Goal: Contribute content: Add original content to the website for others to see

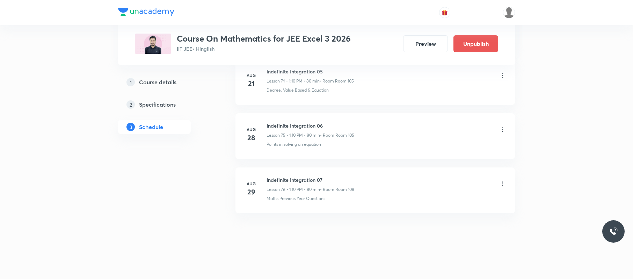
drag, startPoint x: 0, startPoint y: 0, endPoint x: 422, endPoint y: 7, distance: 422.5
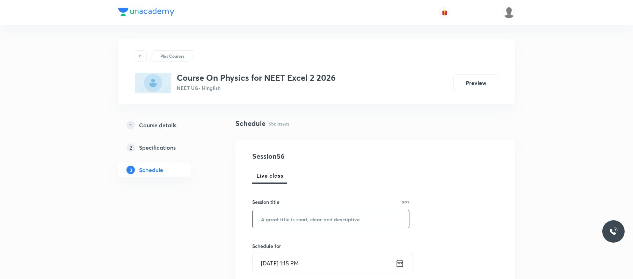
click at [291, 218] on input "text" at bounding box center [330, 219] width 156 height 18
paste input "text"
click at [327, 213] on input "text" at bounding box center [330, 219] width 156 height 18
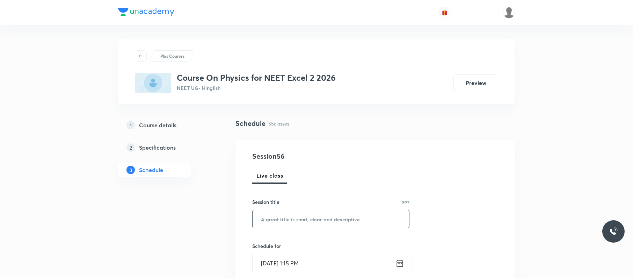
click at [327, 213] on input "text" at bounding box center [330, 219] width 156 height 18
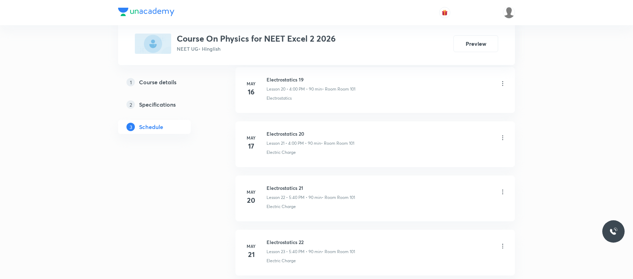
scroll to position [3271, 0]
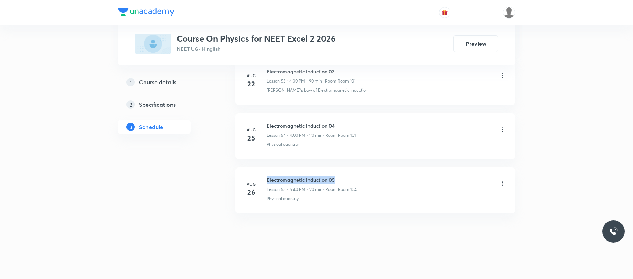
drag, startPoint x: 349, startPoint y: 178, endPoint x: 265, endPoint y: 170, distance: 84.1
click at [265, 170] on li "Aug 26 Electromagnetic induction 05 Lesson 55 • 5:40 PM • 90 min • Room Room 10…" at bounding box center [374, 190] width 279 height 46
copy h6 "Electromagnetic induction 05"
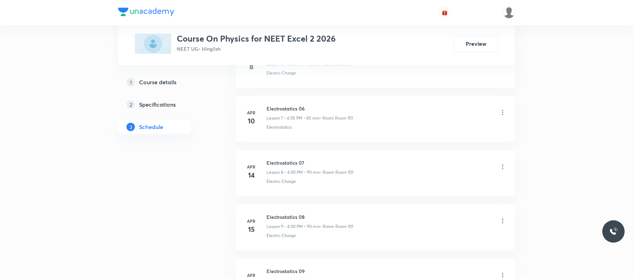
scroll to position [0, 0]
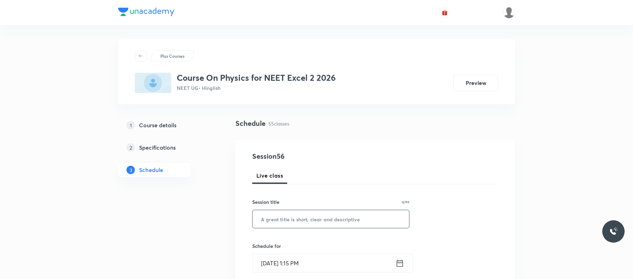
paste input "Electromagnetic induction 05"
click at [313, 218] on input "Electromagnetic induction 05" at bounding box center [330, 219] width 156 height 18
drag, startPoint x: 308, startPoint y: 216, endPoint x: 291, endPoint y: 248, distance: 35.4
type input "Electromagnetic induction 06"
drag, startPoint x: 291, startPoint y: 248, endPoint x: 515, endPoint y: 207, distance: 227.8
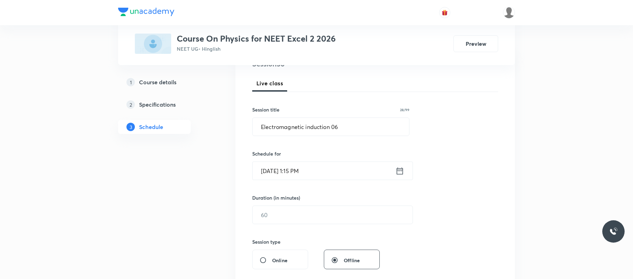
scroll to position [93, 0]
click at [349, 165] on input "Aug 30, 2025, 1:15 PM" at bounding box center [323, 170] width 143 height 18
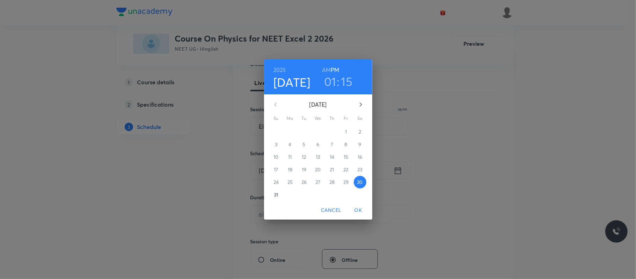
click at [331, 80] on h3 "01" at bounding box center [330, 81] width 12 height 15
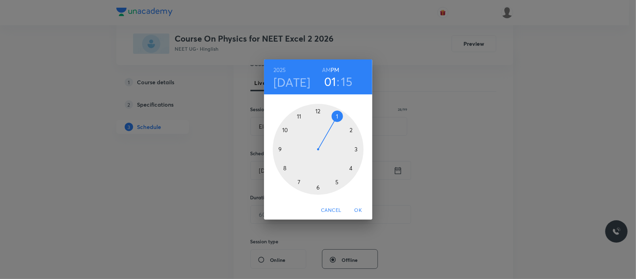
click at [351, 169] on div at bounding box center [318, 149] width 91 height 91
click at [316, 109] on div at bounding box center [318, 149] width 91 height 91
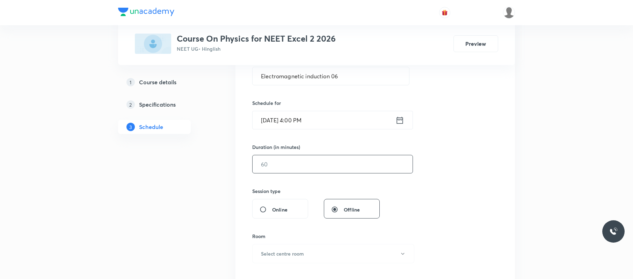
scroll to position [143, 0]
click at [317, 163] on input "text" at bounding box center [332, 164] width 160 height 18
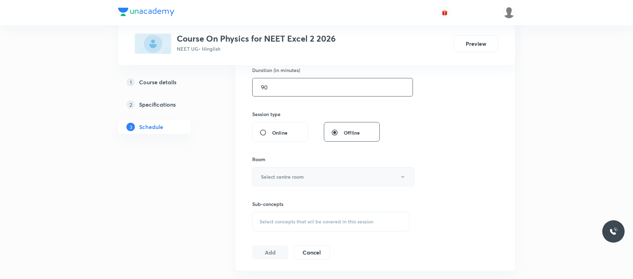
scroll to position [220, 0]
type input "90"
click at [346, 172] on button "Select centre room" at bounding box center [333, 176] width 162 height 19
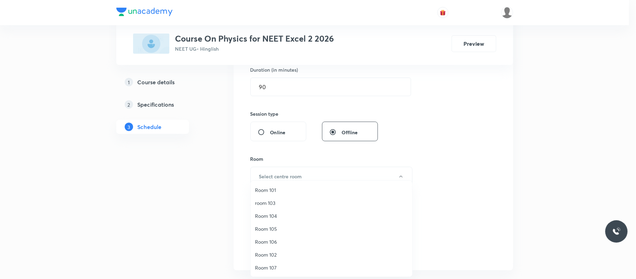
click at [292, 184] on li "Room 101" at bounding box center [331, 189] width 161 height 13
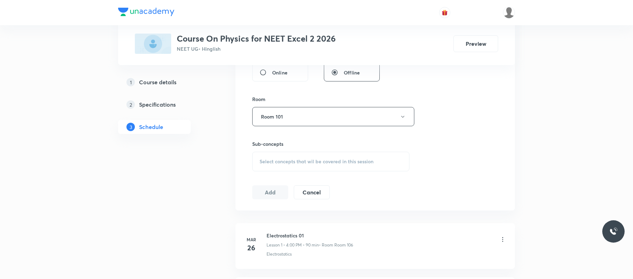
scroll to position [280, 0]
click at [324, 162] on span "Select concepts that wil be covered in this session" at bounding box center [316, 161] width 114 height 6
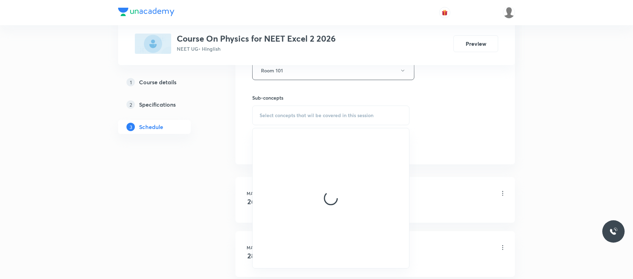
scroll to position [327, 0]
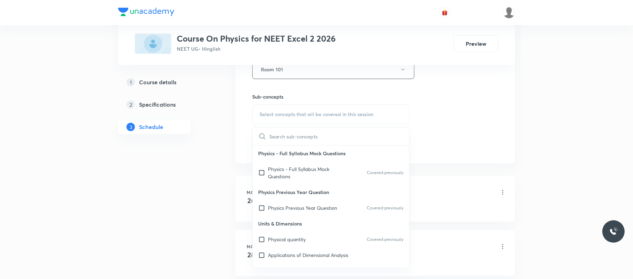
drag, startPoint x: 319, startPoint y: 240, endPoint x: 290, endPoint y: 158, distance: 86.8
click at [320, 239] on div "Physical quantity Covered previously" at bounding box center [330, 239] width 156 height 16
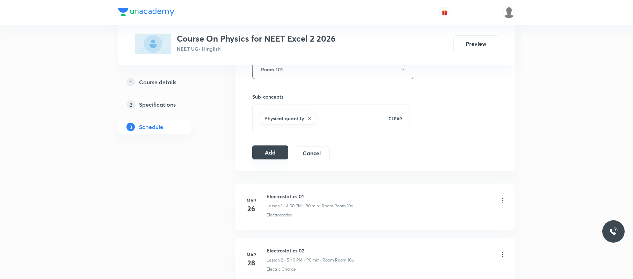
click at [277, 156] on button "Add" at bounding box center [270, 152] width 36 height 14
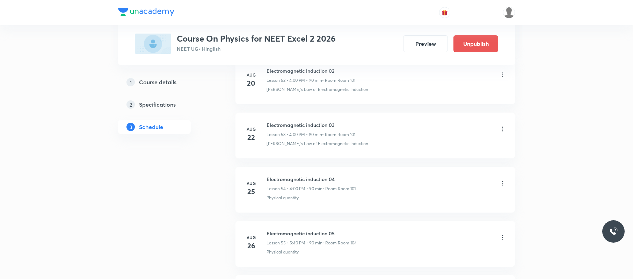
scroll to position [3003, 0]
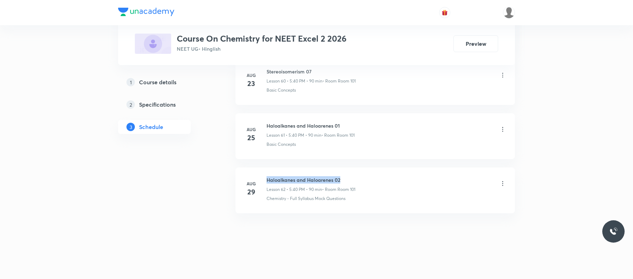
drag, startPoint x: 263, startPoint y: 171, endPoint x: 341, endPoint y: 167, distance: 77.6
click at [341, 167] on li "Aug 29 Haloalkanes and Haloarenes 02 Lesson 62 • 5:40 PM • 90 min • Room Room 1…" at bounding box center [374, 190] width 279 height 46
copy h6 "Haloalkanes and Haloarenes 02"
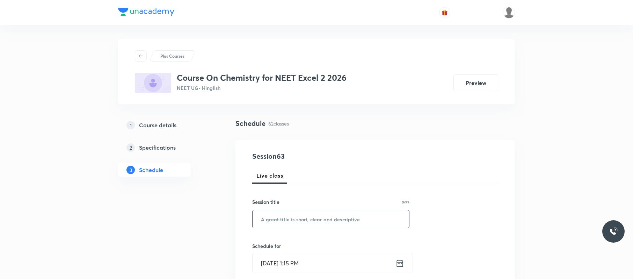
click at [345, 209] on input "text" at bounding box center [330, 219] width 156 height 18
paste input "Haloalkanes and Haloarenes 02"
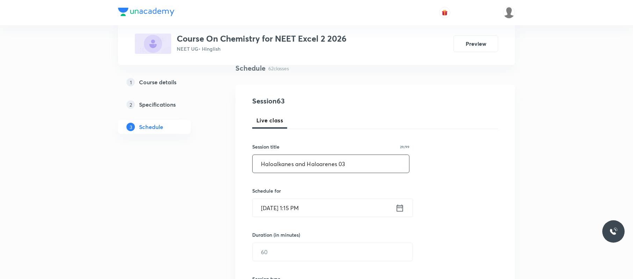
scroll to position [59, 0]
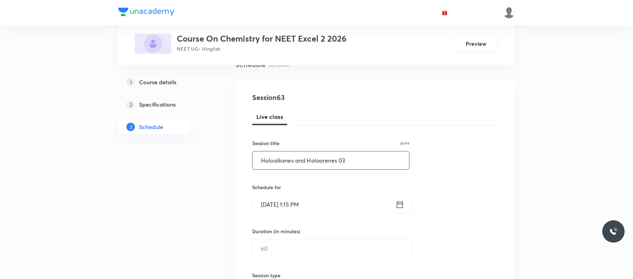
type input "Haloalkanes and Haloarenes 03"
click at [341, 209] on input "Aug 30, 2025, 1:15 PM" at bounding box center [323, 204] width 143 height 18
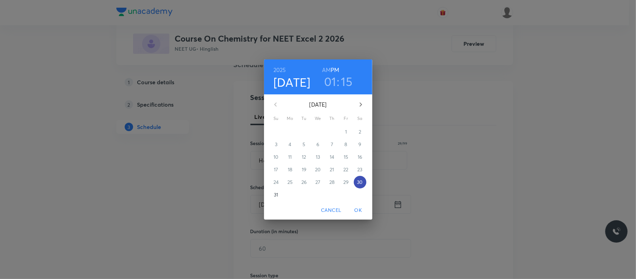
click at [356, 185] on button "30" at bounding box center [360, 182] width 13 height 13
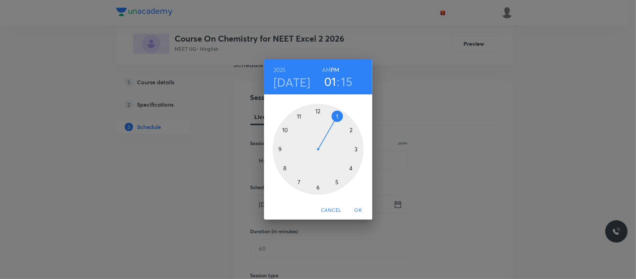
click at [336, 183] on div at bounding box center [318, 149] width 91 height 91
click at [287, 168] on div at bounding box center [318, 149] width 91 height 91
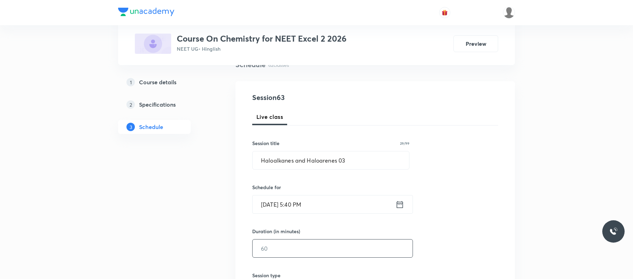
click at [306, 209] on input "text" at bounding box center [332, 248] width 160 height 18
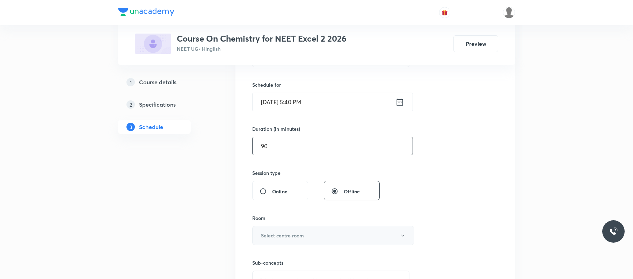
scroll to position [162, 0]
type input "90"
click at [332, 209] on button "Select centre room" at bounding box center [333, 233] width 162 height 19
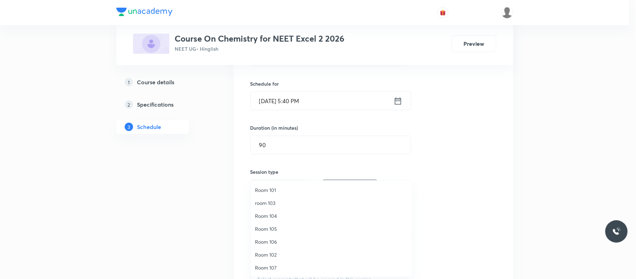
click at [300, 187] on span "Room 101" at bounding box center [331, 189] width 153 height 7
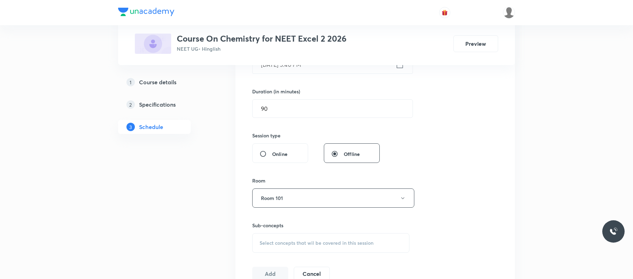
scroll to position [199, 0]
click at [307, 209] on div "Select concepts that wil be covered in this session" at bounding box center [330, 242] width 157 height 20
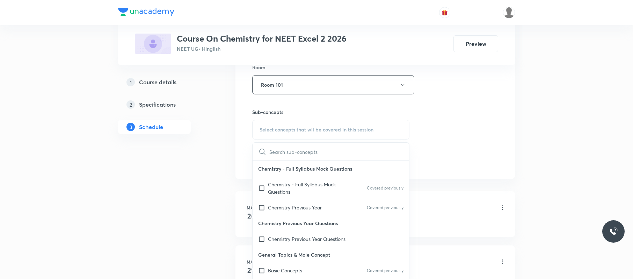
scroll to position [312, 0]
click at [309, 209] on p "Chemistry Previous Year Questions" at bounding box center [307, 238] width 78 height 7
click at [454, 159] on div "Session 63 Live class Session title 29/99 Haloalkanes and Haloarenes 03 ​ Sched…" at bounding box center [375, 3] width 246 height 328
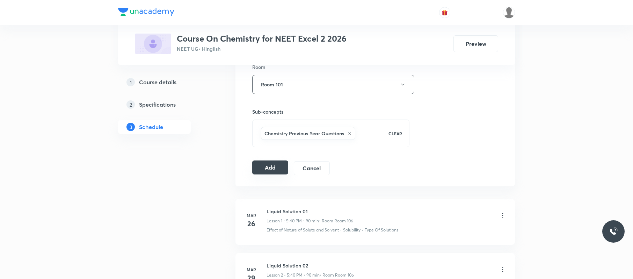
click at [277, 168] on button "Add" at bounding box center [270, 167] width 36 height 14
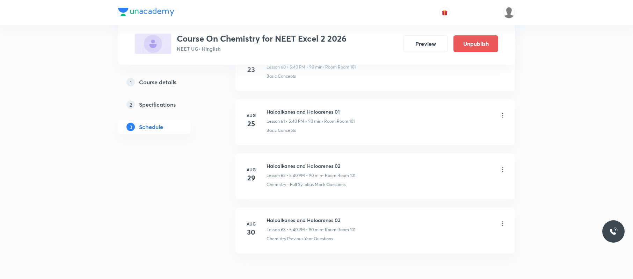
scroll to position [3384, 0]
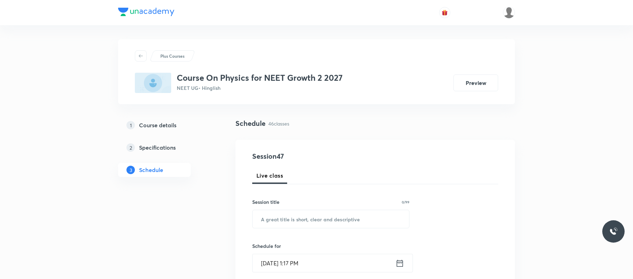
scroll to position [2782, 0]
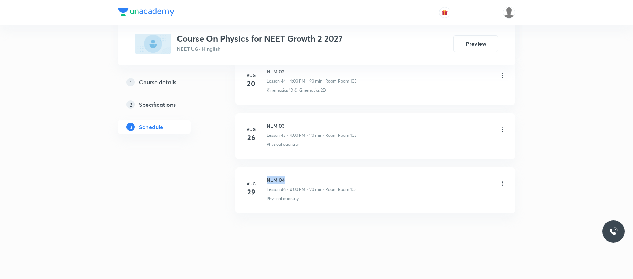
drag, startPoint x: 294, startPoint y: 168, endPoint x: 259, endPoint y: 165, distance: 35.0
copy h6 "NLM 04"
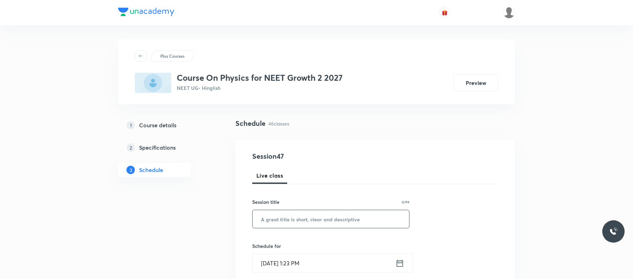
click at [366, 218] on input "text" at bounding box center [330, 219] width 156 height 18
paste input "NLM 04"
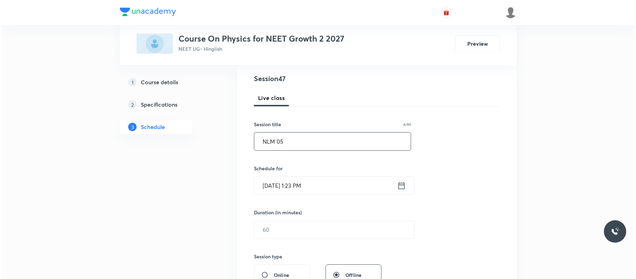
scroll to position [79, 0]
type input "NLM 05"
click at [354, 179] on input "Aug 30, 2025, 1:23 PM" at bounding box center [323, 184] width 143 height 18
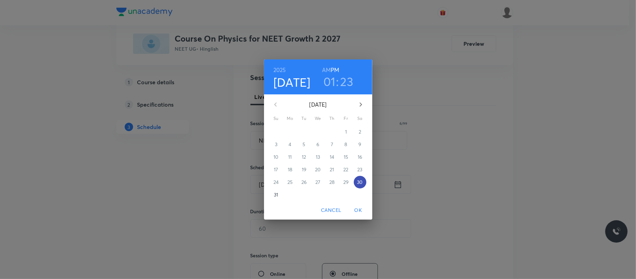
click at [359, 179] on p "30" at bounding box center [360, 181] width 6 height 7
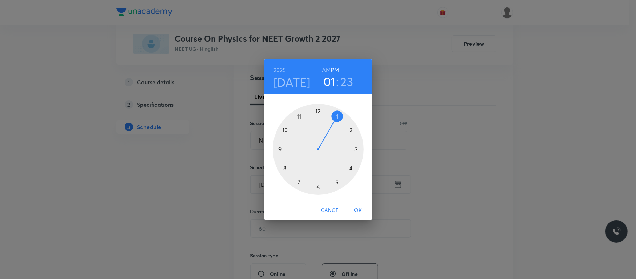
click at [351, 166] on div at bounding box center [318, 149] width 91 height 91
click at [317, 110] on div at bounding box center [318, 149] width 91 height 91
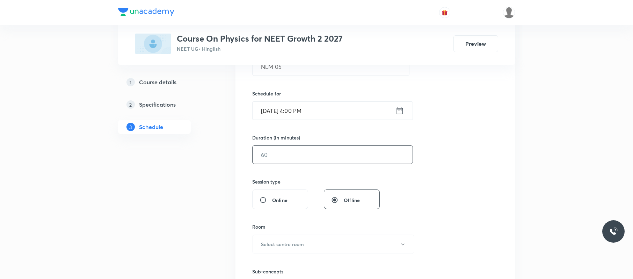
scroll to position [153, 0]
click at [315, 153] on input "text" at bounding box center [332, 154] width 160 height 18
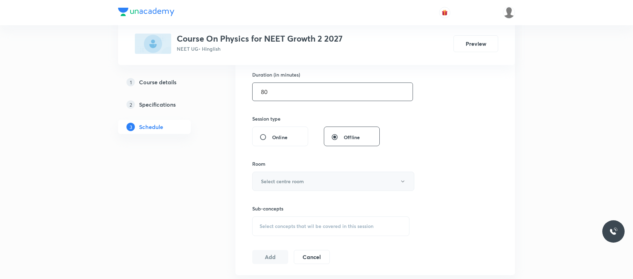
scroll to position [220, 0]
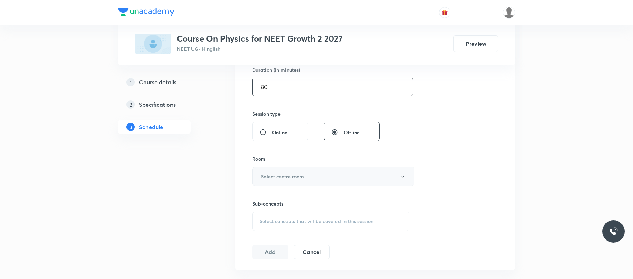
type input "80"
click at [302, 180] on h6 "Select centre room" at bounding box center [282, 175] width 43 height 7
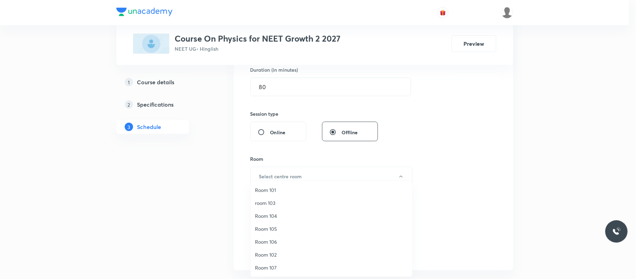
click at [280, 226] on span "Room 105" at bounding box center [331, 228] width 153 height 7
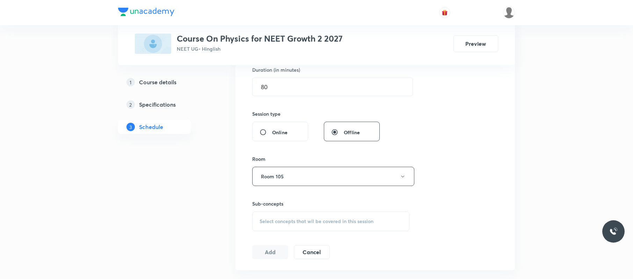
click at [308, 219] on span "Select concepts that wil be covered in this session" at bounding box center [316, 221] width 114 height 6
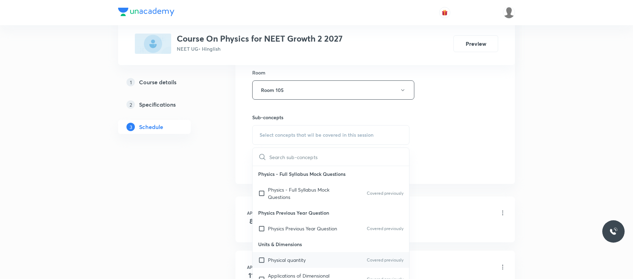
scroll to position [307, 0]
drag, startPoint x: 307, startPoint y: 260, endPoint x: 417, endPoint y: 159, distance: 149.0
click at [306, 260] on div "Physical quantity Covered previously" at bounding box center [330, 259] width 156 height 16
click at [461, 141] on div "Session 47 Live class Session title 6/99 NLM 05 ​ Schedule for Aug 30, 2025, 4:…" at bounding box center [375, 8] width 246 height 328
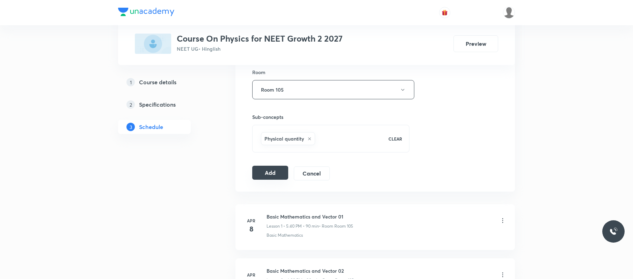
click at [268, 172] on button "Add" at bounding box center [270, 172] width 36 height 14
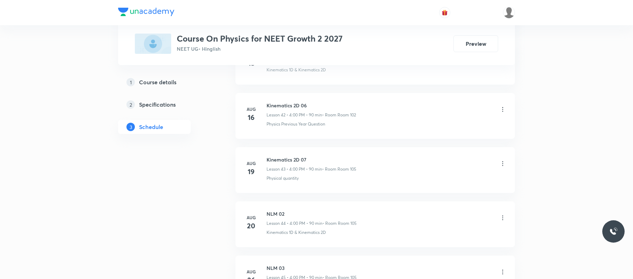
scroll to position [2791, 0]
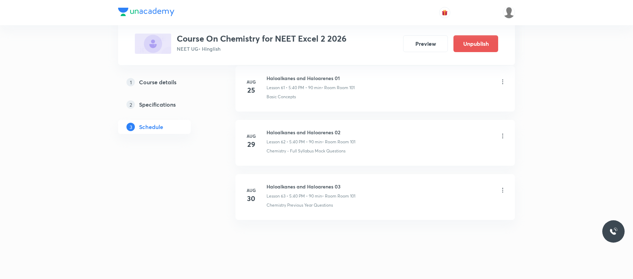
scroll to position [3706, 0]
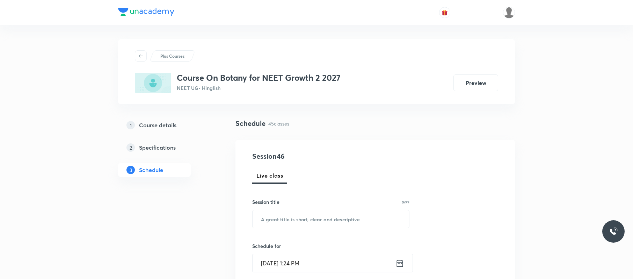
scroll to position [2728, 0]
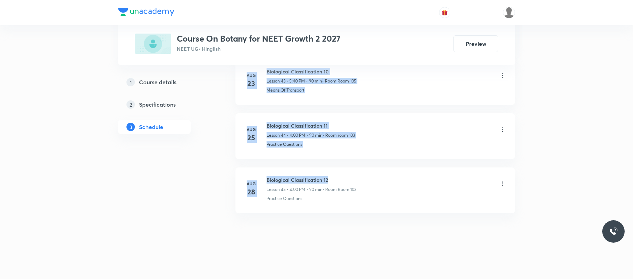
click at [332, 175] on li "[DATE] Biological Classification 12 Lesson 45 • 4:00 PM • 90 min • Room Room 10…" at bounding box center [374, 190] width 279 height 46
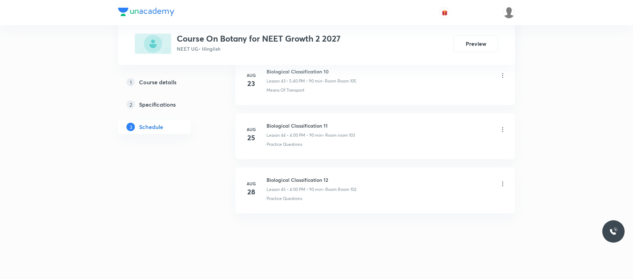
scroll to position [0, 0]
drag, startPoint x: 0, startPoint y: 0, endPoint x: 265, endPoint y: 168, distance: 313.4
click at [265, 168] on li "[DATE] Biological Classification 12 Lesson 45 • 4:00 PM • 90 min • Room Room 10…" at bounding box center [374, 190] width 279 height 46
copy h6 "Biological Classification 12"
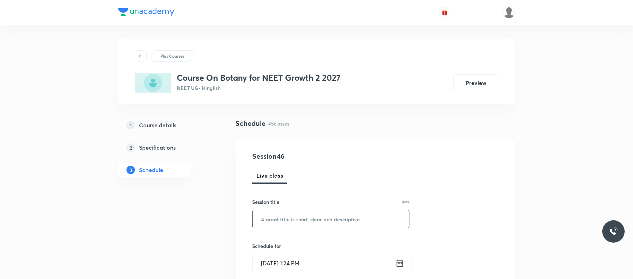
paste input "Biological Classification 12"
click at [301, 216] on input "Biological Classification 12" at bounding box center [330, 219] width 156 height 18
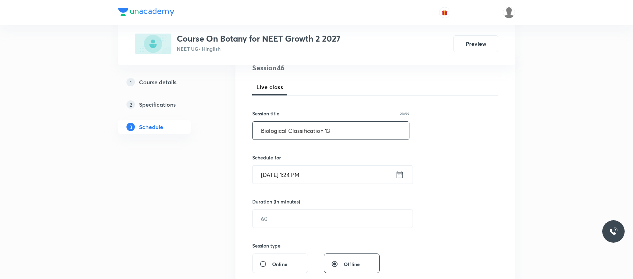
scroll to position [89, 0]
type input "Biological Classification 13"
click at [345, 171] on input "[DATE] 1:24 PM" at bounding box center [323, 174] width 143 height 18
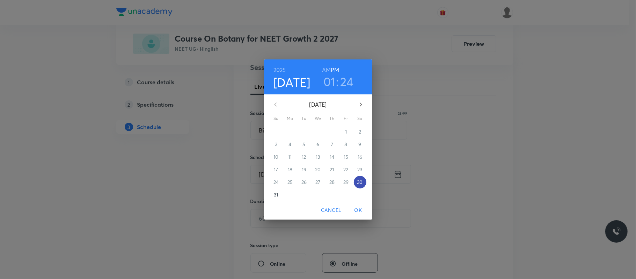
click at [363, 183] on span "30" at bounding box center [360, 181] width 13 height 7
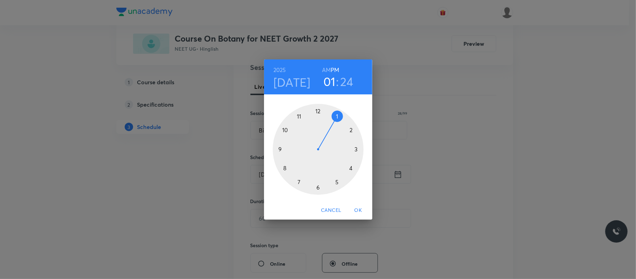
click at [337, 181] on div at bounding box center [318, 149] width 91 height 91
click at [284, 168] on div at bounding box center [318, 149] width 91 height 91
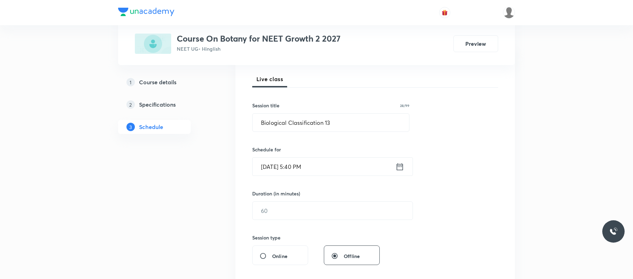
scroll to position [97, 0]
click at [324, 208] on input "text" at bounding box center [332, 210] width 160 height 18
type input "90"
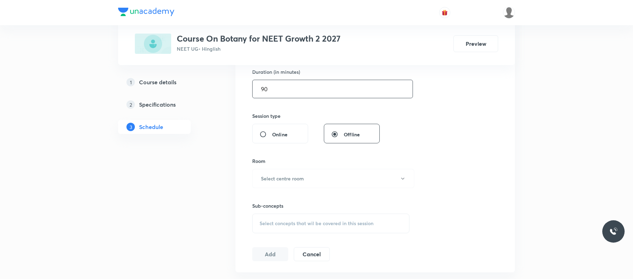
scroll to position [218, 0]
click at [318, 184] on button "Select centre room" at bounding box center [333, 177] width 162 height 19
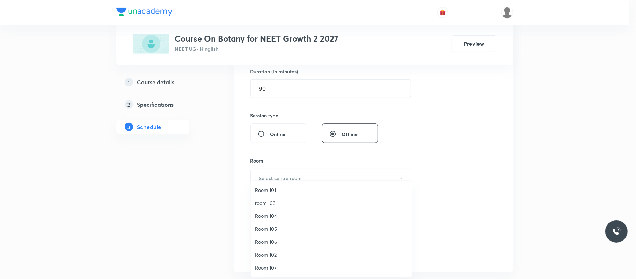
click at [277, 226] on span "Room 105" at bounding box center [331, 228] width 153 height 7
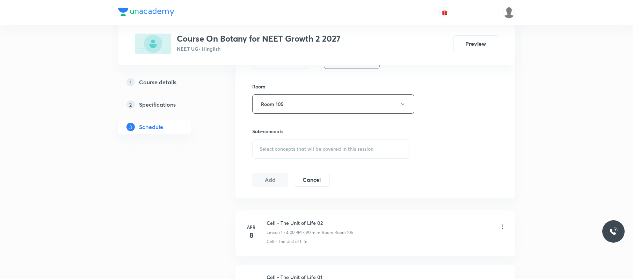
scroll to position [293, 0]
click at [341, 144] on div "Select concepts that wil be covered in this session" at bounding box center [330, 149] width 157 height 20
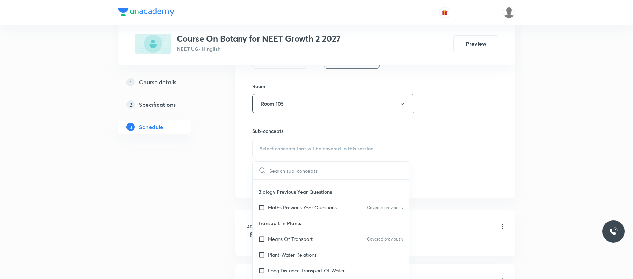
scroll to position [67, 0]
click at [301, 243] on div "Means Of Transport Covered previously" at bounding box center [330, 237] width 156 height 16
checkbox input "true"
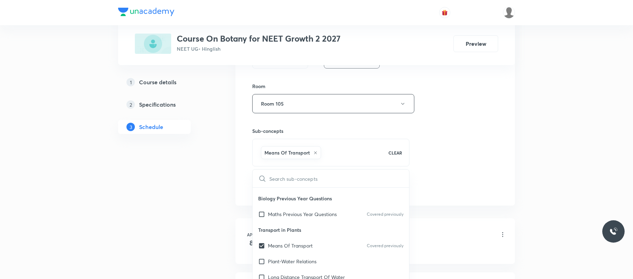
click at [464, 191] on div "Session 46 Live class Session title 28/99 Biological Classification 13 ​ Schedu…" at bounding box center [375, 26] width 246 height 336
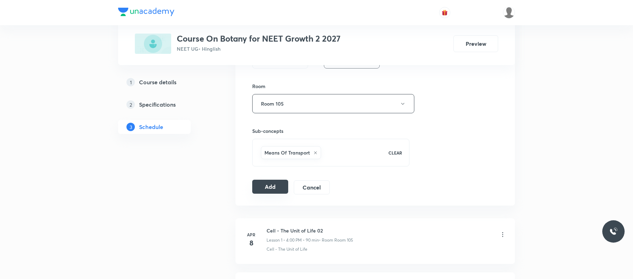
click at [272, 186] on button "Add" at bounding box center [270, 186] width 36 height 14
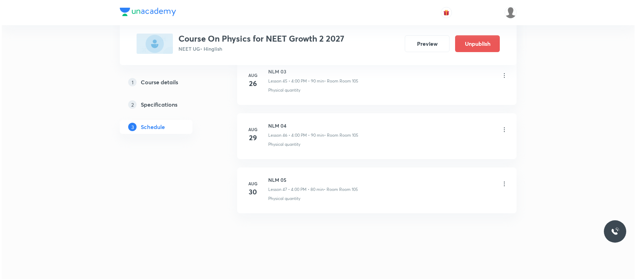
scroll to position [2837, 0]
click at [502, 184] on icon at bounding box center [502, 183] width 7 height 7
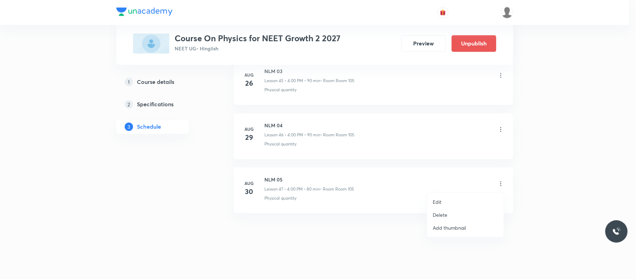
click at [464, 202] on li "Edit" at bounding box center [465, 201] width 76 height 13
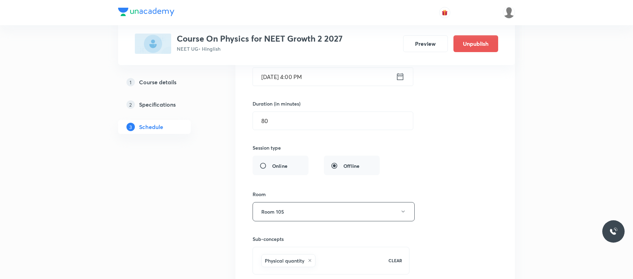
scroll to position [2675, 0]
click at [324, 130] on input "80" at bounding box center [333, 121] width 160 height 18
type input "8"
type input "0"
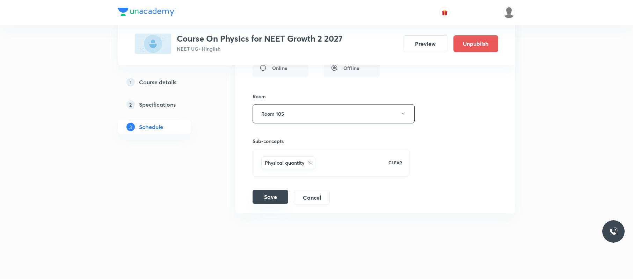
type input "90"
click at [264, 191] on button "Save" at bounding box center [270, 197] width 36 height 14
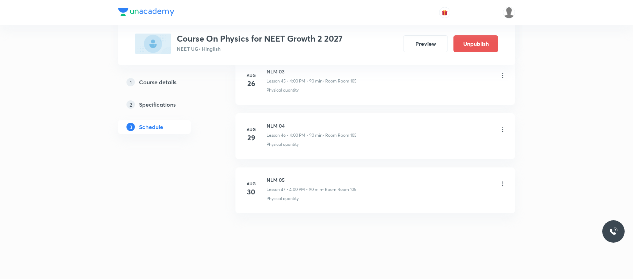
scroll to position [2515, 0]
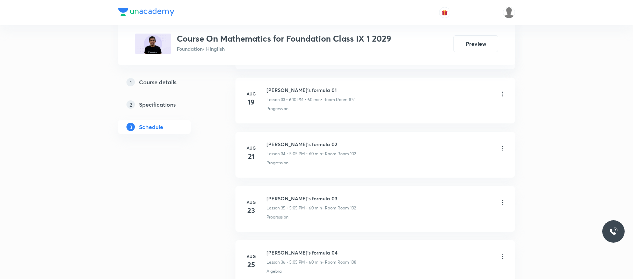
scroll to position [2293, 0]
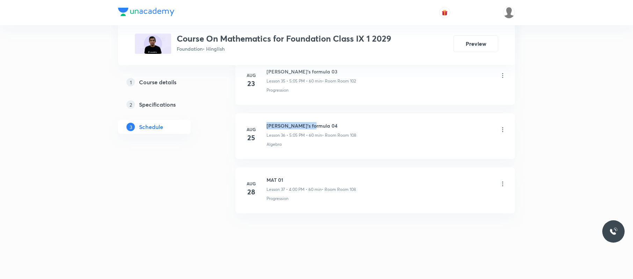
drag, startPoint x: 317, startPoint y: 117, endPoint x: 266, endPoint y: 112, distance: 51.5
click at [266, 113] on li "[DATE] Heron’s formula 04 Lesson 36 • 5:05 PM • 60 min • Room Room 108 Algebra" at bounding box center [374, 136] width 279 height 46
copy h6 "[PERSON_NAME]’s formula 04"
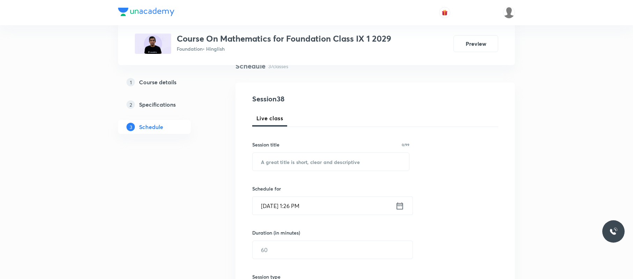
scroll to position [58, 0]
paste input "Heron’s formula 04"
click at [329, 155] on input "Heron’s formula 04" at bounding box center [330, 161] width 156 height 18
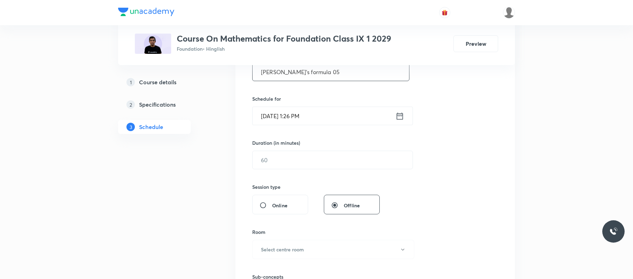
scroll to position [148, 0]
type input "Heron’s formula 05"
click at [338, 106] on input "[DATE] 1:26 PM" at bounding box center [323, 115] width 143 height 18
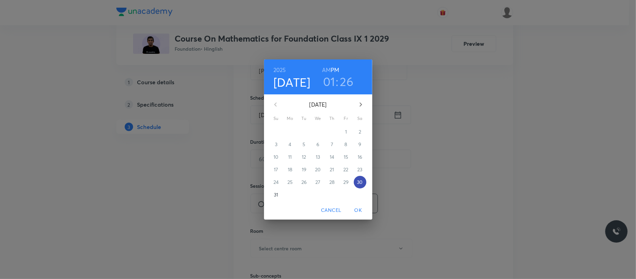
click at [365, 184] on span "30" at bounding box center [360, 181] width 13 height 7
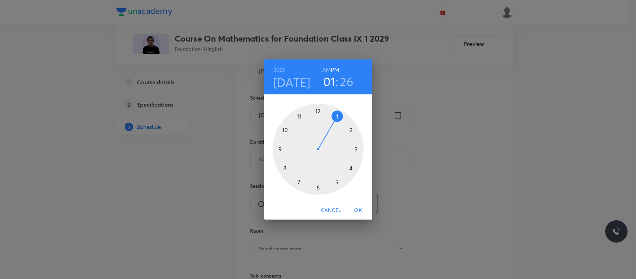
click at [351, 168] on div at bounding box center [318, 149] width 91 height 91
click at [318, 108] on div at bounding box center [318, 149] width 91 height 91
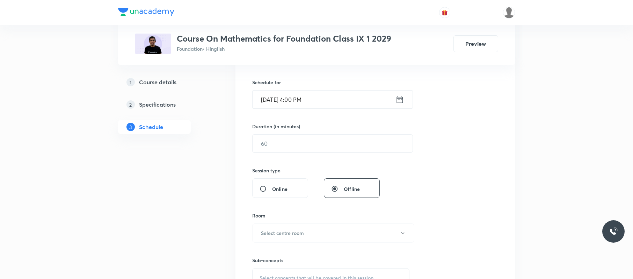
scroll to position [164, 0]
click at [299, 137] on input "text" at bounding box center [332, 143] width 160 height 18
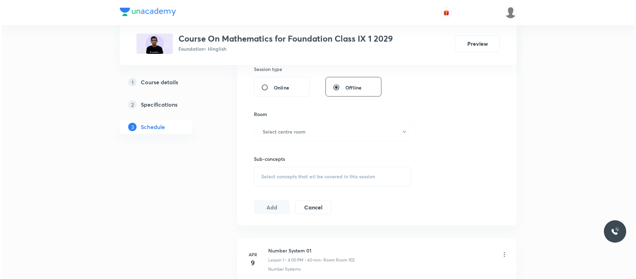
scroll to position [265, 0]
type input "60"
click at [302, 130] on h6 "Select centre room" at bounding box center [282, 130] width 43 height 7
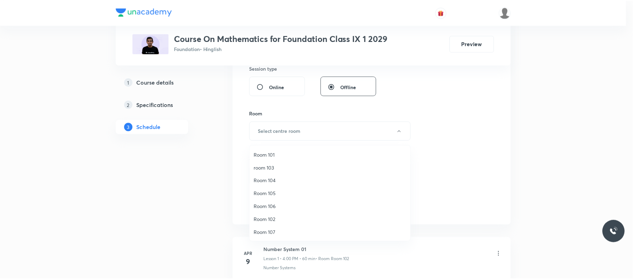
scroll to position [31, 0]
click at [279, 186] on span "Room 102" at bounding box center [331, 188] width 153 height 7
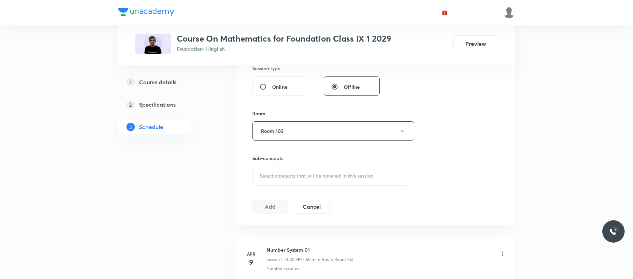
click at [317, 180] on div "Select concepts that wil be covered in this session" at bounding box center [330, 176] width 157 height 20
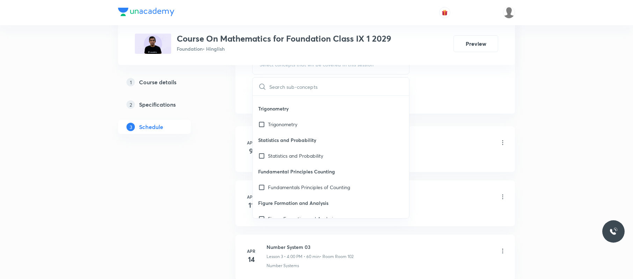
scroll to position [215, 0]
click at [318, 193] on div "Fundamentals Principles of Counting" at bounding box center [330, 186] width 156 height 16
checkbox input "true"
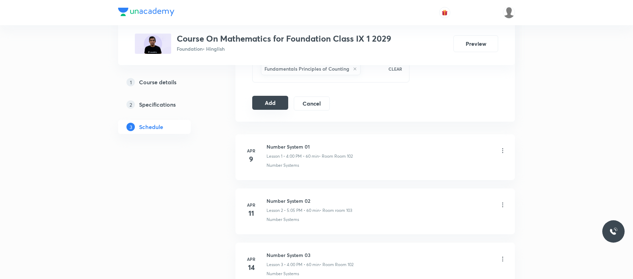
click at [278, 102] on button "Add" at bounding box center [270, 103] width 36 height 14
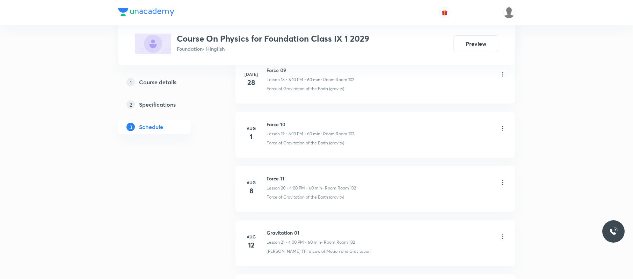
scroll to position [1532, 0]
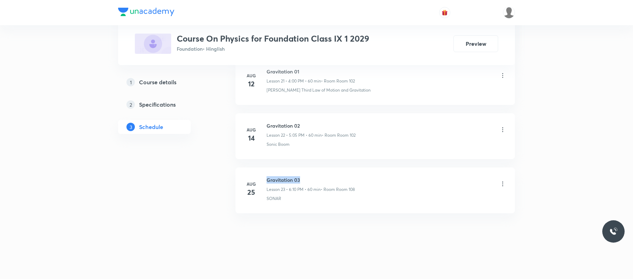
drag, startPoint x: 267, startPoint y: 176, endPoint x: 302, endPoint y: 175, distance: 34.6
click at [302, 175] on li "[DATE] Gravitation 03 Lesson 23 • 6:10 PM • 60 min • Room Room 108 SONAR" at bounding box center [374, 190] width 279 height 46
copy h6 "Gravitation 03"
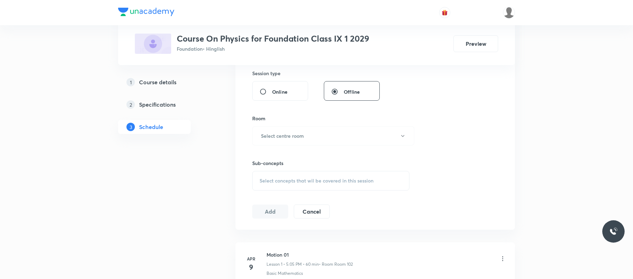
scroll to position [0, 0]
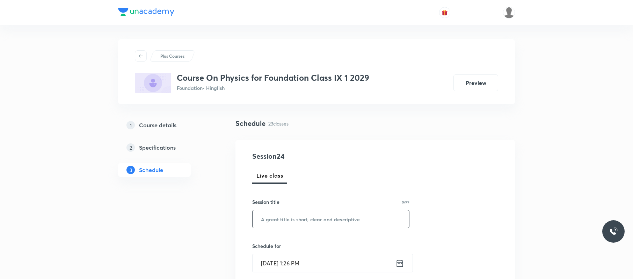
paste input "Gravitation 03"
click at [299, 209] on input "Gravitation 03" at bounding box center [330, 219] width 156 height 18
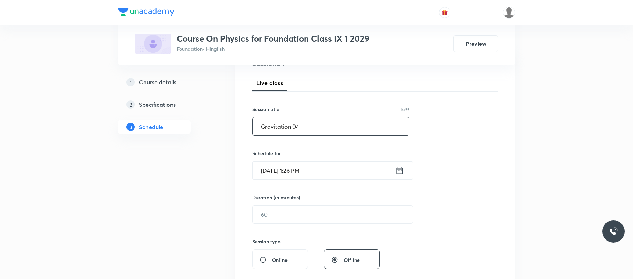
scroll to position [93, 0]
type input "Gravitation 04"
click at [339, 177] on input "[DATE] 1:26 PM" at bounding box center [323, 170] width 143 height 18
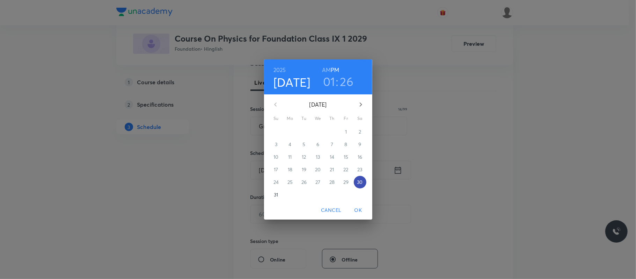
click at [356, 179] on span "30" at bounding box center [360, 181] width 13 height 7
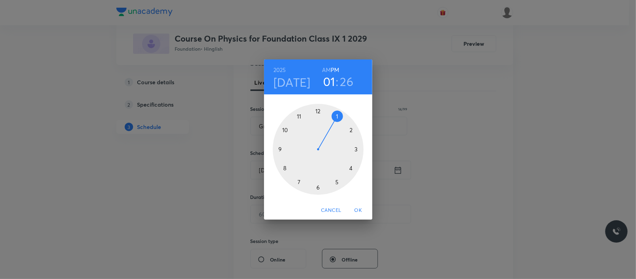
click at [319, 187] on div at bounding box center [318, 149] width 91 height 91
click at [352, 128] on div at bounding box center [318, 149] width 91 height 91
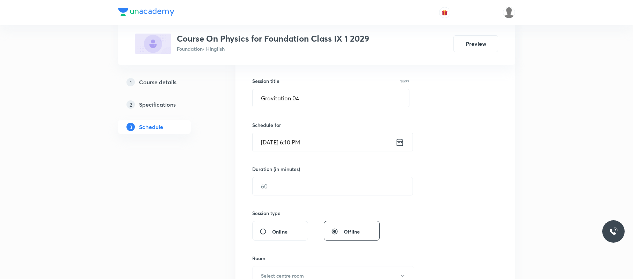
scroll to position [122, 0]
click at [323, 186] on input "text" at bounding box center [332, 185] width 160 height 18
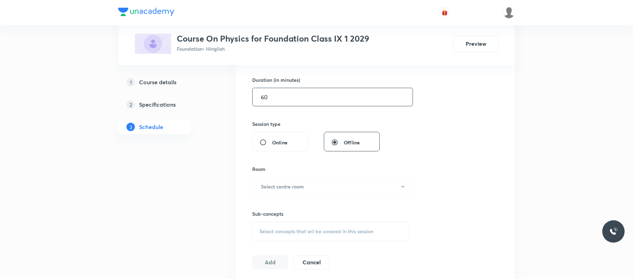
scroll to position [215, 0]
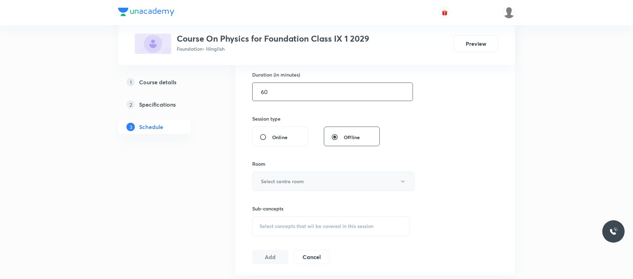
type input "60"
click at [326, 183] on button "Select centre room" at bounding box center [333, 180] width 162 height 19
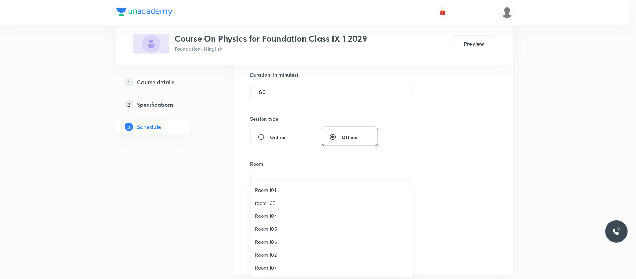
click at [275, 209] on span "Room 102" at bounding box center [331, 254] width 153 height 7
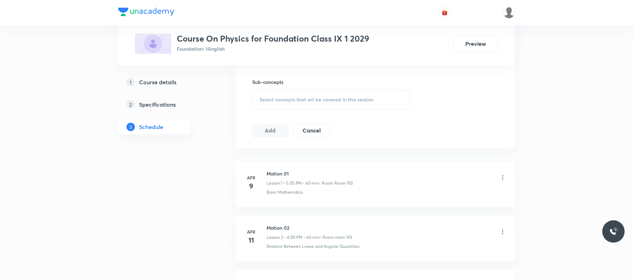
scroll to position [342, 0]
click at [380, 101] on div "Select concepts that wil be covered in this session" at bounding box center [330, 99] width 157 height 20
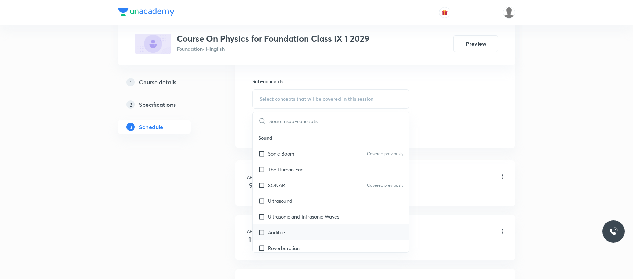
click at [323, 209] on div "Audible" at bounding box center [330, 232] width 156 height 16
checkbox input "true"
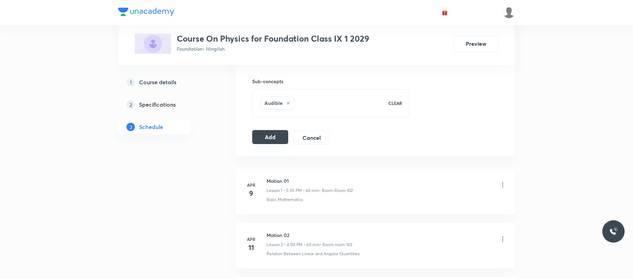
click at [275, 141] on button "Add" at bounding box center [270, 137] width 36 height 14
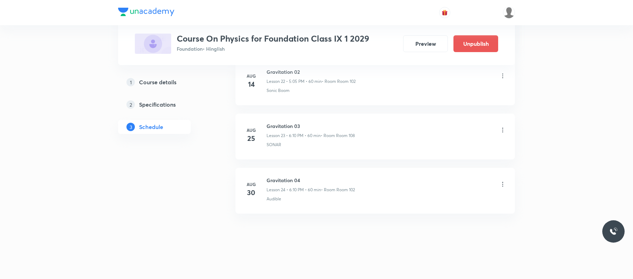
scroll to position [1265, 0]
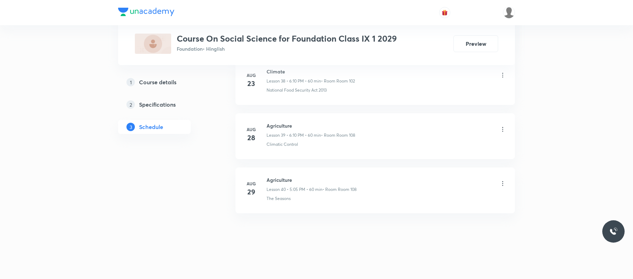
drag, startPoint x: 294, startPoint y: 161, endPoint x: 296, endPoint y: 175, distance: 14.2
drag, startPoint x: 296, startPoint y: 175, endPoint x: 261, endPoint y: 172, distance: 35.1
click at [261, 172] on li "[DATE] Agriculture Lesson 40 • 5:05 PM • 60 min • Room Room 108 The Seasons" at bounding box center [374, 190] width 279 height 46
copy h6 "Agriculture"
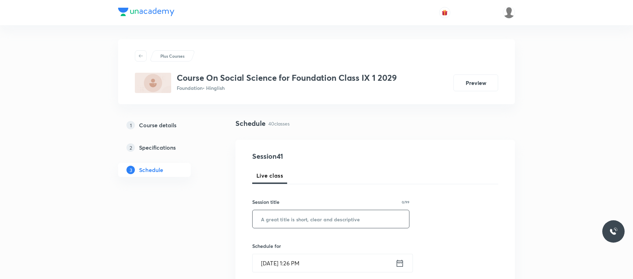
click at [312, 214] on input "text" at bounding box center [330, 219] width 156 height 18
paste input "Agriculture"
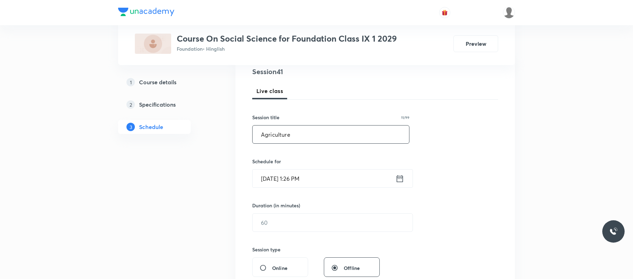
scroll to position [85, 0]
type input "Agriculture"
click at [326, 181] on input "[DATE] 1:26 PM" at bounding box center [323, 178] width 143 height 18
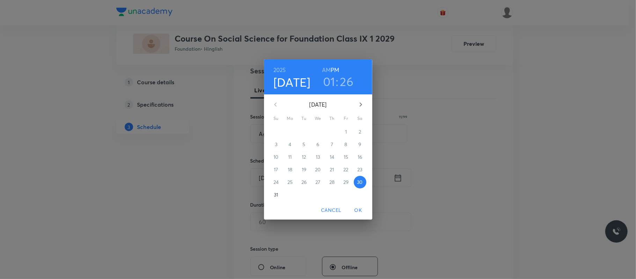
click at [334, 84] on h3 "01" at bounding box center [329, 81] width 12 height 15
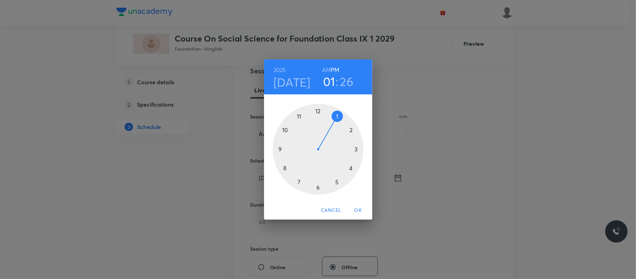
click at [337, 183] on div at bounding box center [318, 149] width 91 height 91
click at [337, 116] on div at bounding box center [318, 149] width 91 height 91
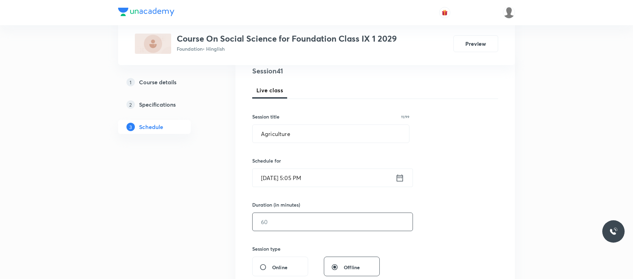
click at [291, 217] on input "text" at bounding box center [332, 222] width 160 height 18
click at [289, 215] on input "text" at bounding box center [332, 222] width 160 height 18
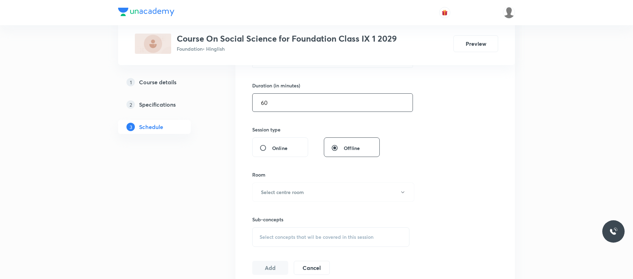
scroll to position [234, 0]
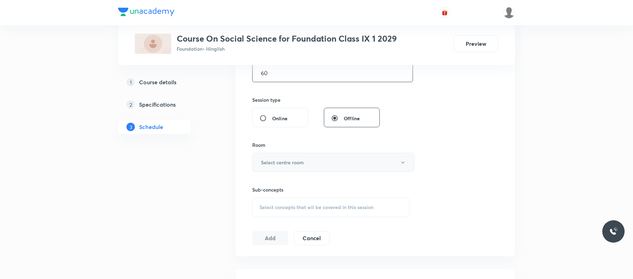
type input "60"
click at [321, 164] on button "Select centre room" at bounding box center [333, 162] width 162 height 19
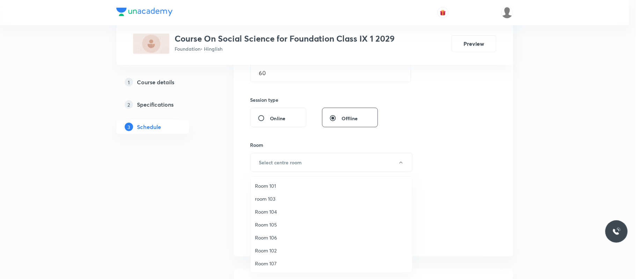
click at [281, 249] on span "Room 102" at bounding box center [331, 249] width 153 height 7
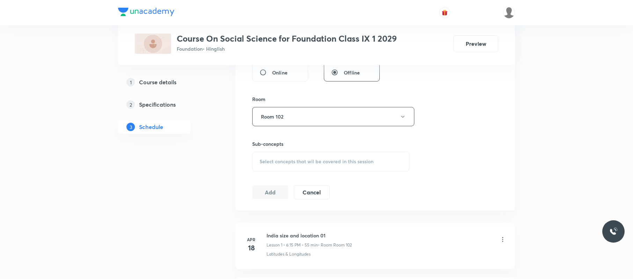
scroll to position [280, 0]
click at [326, 162] on span "Select concepts that wil be covered in this session" at bounding box center [316, 161] width 114 height 6
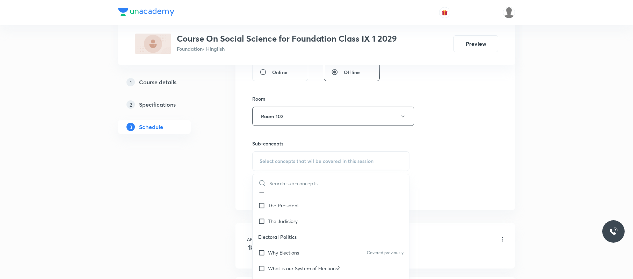
scroll to position [505, 0]
click at [320, 222] on div "The Judiciary" at bounding box center [330, 221] width 156 height 16
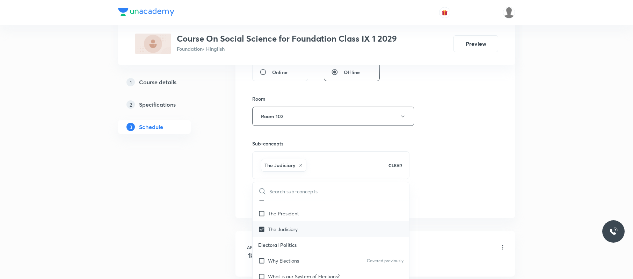
click at [314, 228] on div "The Judiciary" at bounding box center [330, 229] width 156 height 16
checkbox input "false"
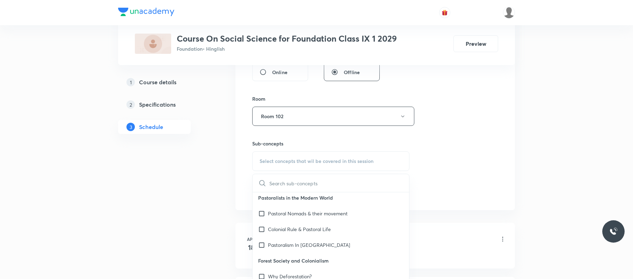
scroll to position [1351, 0]
click at [325, 268] on div "Why Deforestation?" at bounding box center [330, 276] width 156 height 16
checkbox input "true"
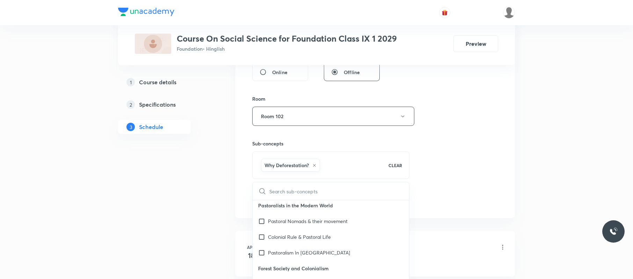
drag, startPoint x: 466, startPoint y: 189, endPoint x: 424, endPoint y: 201, distance: 43.8
click at [466, 188] on div "Session 41 Live class Session title 11/99 Agriculture ​ Schedule for Aug 30, 20…" at bounding box center [375, 39] width 246 height 336
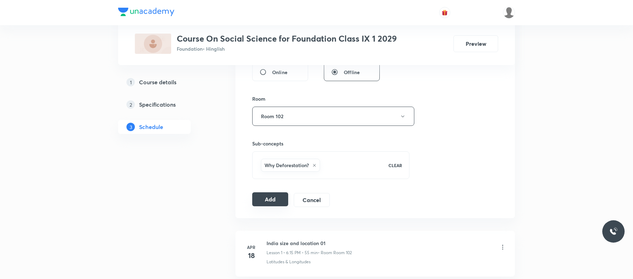
click at [274, 196] on button "Add" at bounding box center [270, 199] width 36 height 14
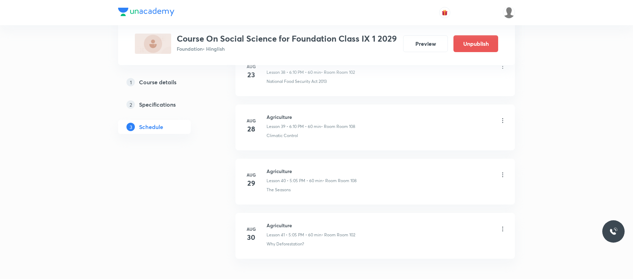
scroll to position [2189, 0]
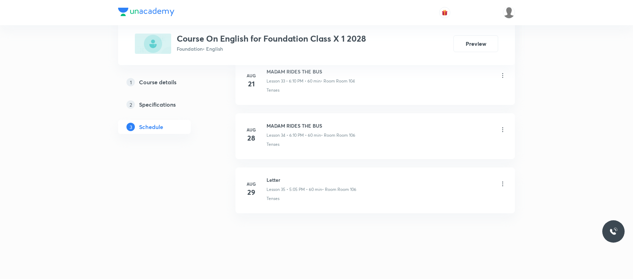
scroll to position [2184, 0]
drag, startPoint x: 289, startPoint y: 171, endPoint x: 283, endPoint y: 170, distance: 6.0
click at [288, 171] on li "[DATE] Letter Lesson 35 • 5:05 PM • 60 min • Room Room 106 Tenses" at bounding box center [374, 190] width 279 height 46
click at [266, 169] on li "[DATE] Letter Lesson 35 • 5:05 PM • 60 min • Room Room 106 Tenses" at bounding box center [374, 190] width 279 height 46
drag, startPoint x: 286, startPoint y: 175, endPoint x: 266, endPoint y: 172, distance: 20.0
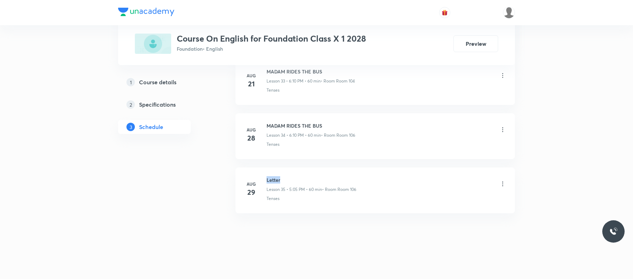
click at [267, 172] on li "[DATE] Letter Lesson 35 • 5:05 PM • 60 min • Room Room 106 Tenses" at bounding box center [374, 190] width 279 height 46
copy h6 "Letter"
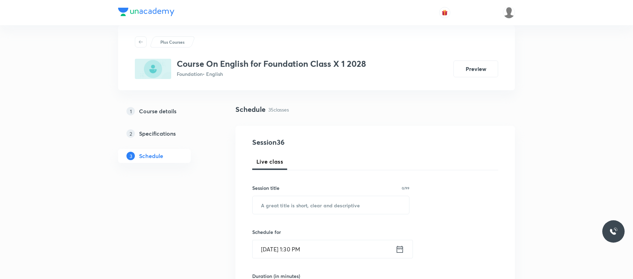
scroll to position [0, 0]
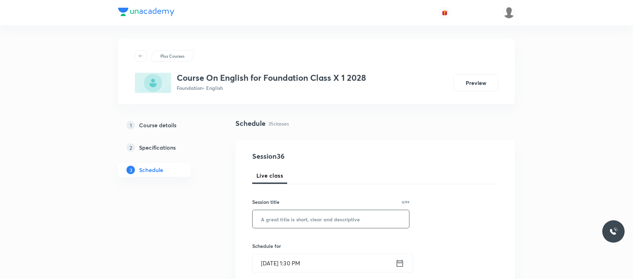
click at [318, 221] on input "text" at bounding box center [330, 219] width 156 height 18
paste input "Letter"
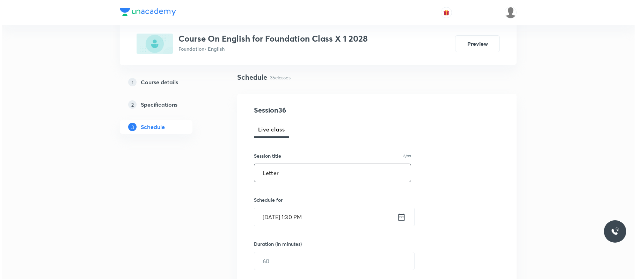
scroll to position [46, 0]
type input "Letter"
click at [324, 215] on input "[DATE] 1:30 PM" at bounding box center [323, 216] width 143 height 18
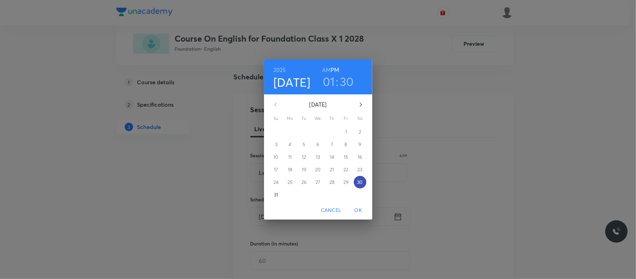
click at [354, 182] on span "30" at bounding box center [360, 181] width 13 height 7
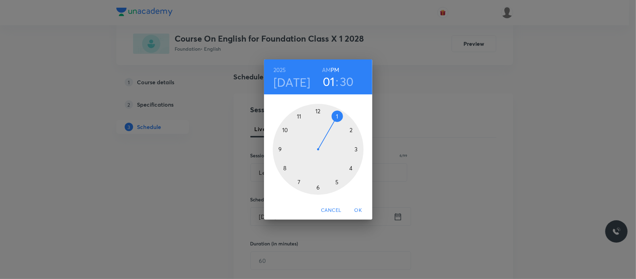
click at [350, 168] on div at bounding box center [318, 149] width 91 height 91
click at [318, 108] on div at bounding box center [318, 149] width 91 height 91
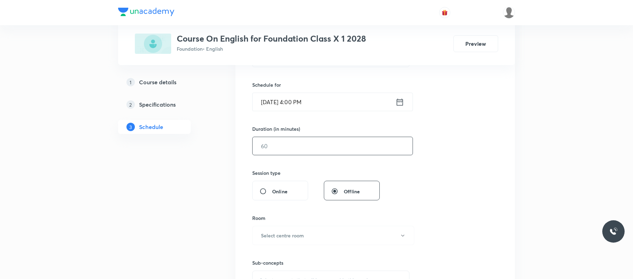
scroll to position [161, 0]
click at [319, 147] on input "text" at bounding box center [332, 146] width 160 height 18
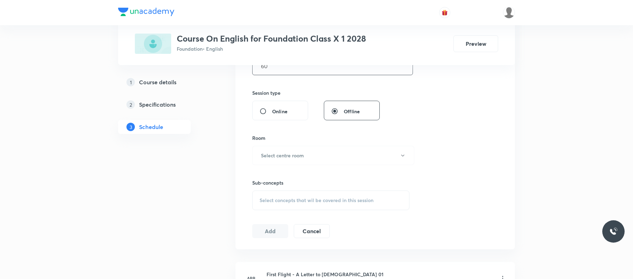
scroll to position [256, 0]
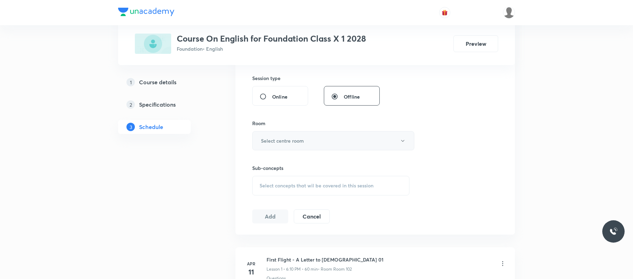
type input "60"
click at [327, 140] on button "Select centre room" at bounding box center [333, 140] width 162 height 19
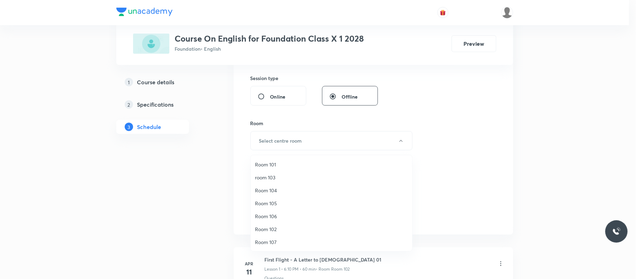
click at [289, 210] on li "Room 106" at bounding box center [331, 215] width 161 height 13
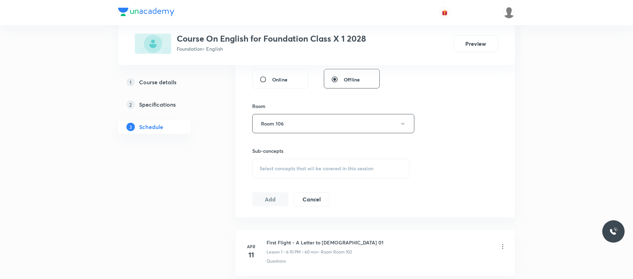
scroll to position [273, 0]
click at [311, 169] on span "Select concepts that wil be covered in this session" at bounding box center [316, 168] width 114 height 6
click at [322, 165] on div "Select concepts that wil be covered in this session" at bounding box center [330, 168] width 157 height 20
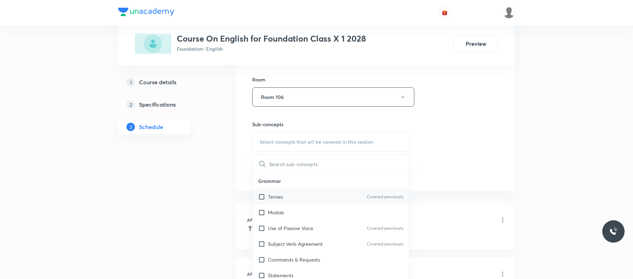
scroll to position [300, 0]
click at [295, 200] on div "Tenses Covered previously" at bounding box center [330, 196] width 156 height 16
checkbox input "true"
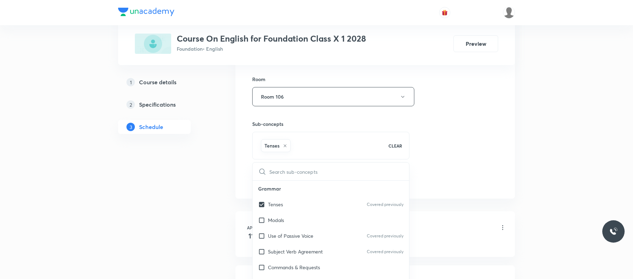
click at [471, 128] on div "Session 36 Live class Session title 6/99 Letter ​ Schedule for Aug 30, 2025, 4:…" at bounding box center [375, 19] width 246 height 336
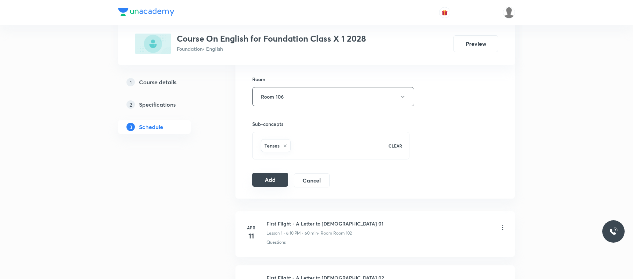
click at [265, 178] on button "Add" at bounding box center [270, 179] width 36 height 14
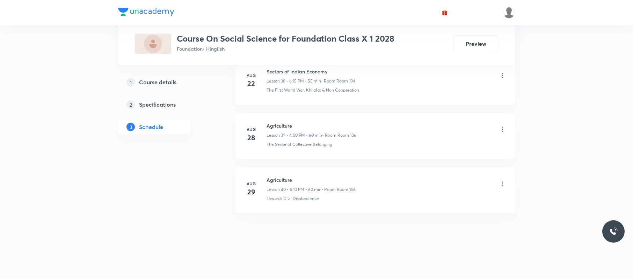
scroll to position [2457, 0]
drag, startPoint x: 300, startPoint y: 162, endPoint x: 258, endPoint y: 162, distance: 41.9
copy h6 "Agriculture"
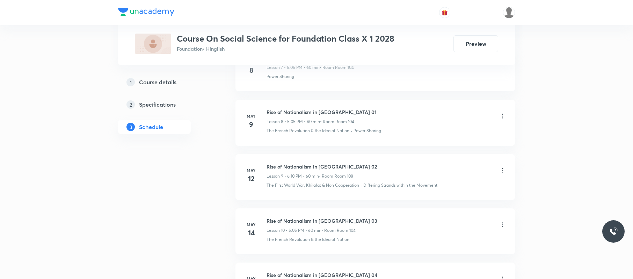
scroll to position [0, 0]
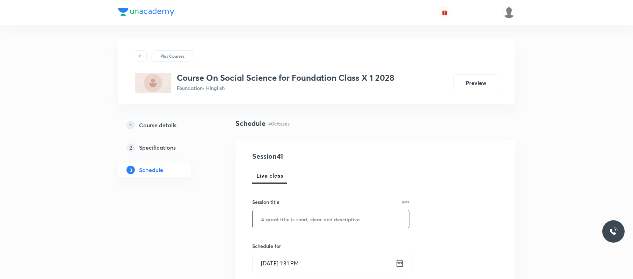
click at [313, 217] on input "text" at bounding box center [330, 219] width 156 height 18
paste input "Agriculture"
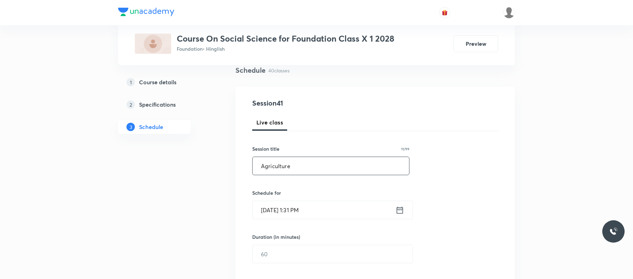
scroll to position [53, 0]
type input "Agriculture"
click at [324, 204] on input "[DATE] 1:31 PM" at bounding box center [323, 209] width 143 height 18
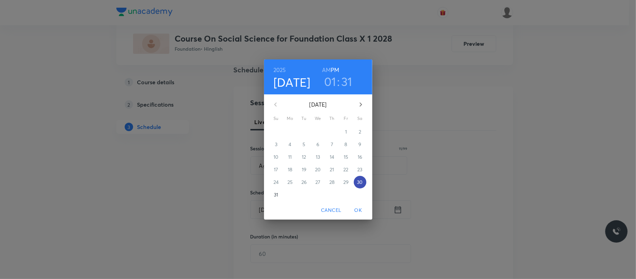
click at [357, 183] on p "30" at bounding box center [360, 181] width 6 height 7
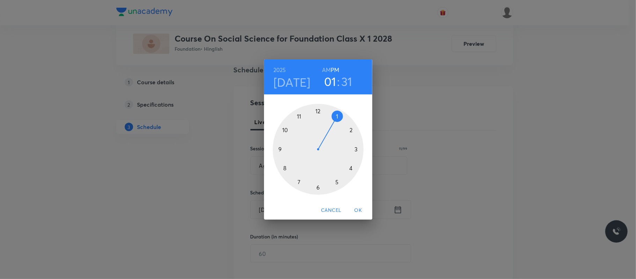
click at [317, 187] on div at bounding box center [318, 149] width 91 height 91
click at [352, 129] on div at bounding box center [318, 149] width 91 height 91
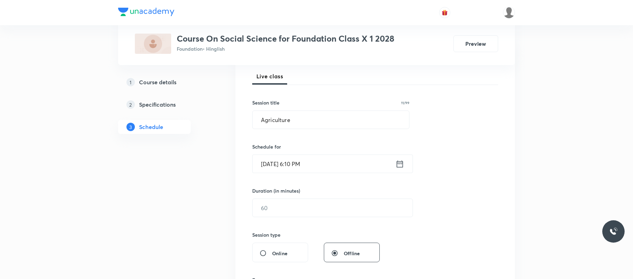
click at [283, 219] on div "Session 41 Live class Session title 11/99 Agriculture ​ Schedule for Aug 30, 20…" at bounding box center [375, 216] width 246 height 328
click at [285, 210] on input "text" at bounding box center [332, 207] width 160 height 18
click at [285, 208] on input "text" at bounding box center [332, 207] width 160 height 18
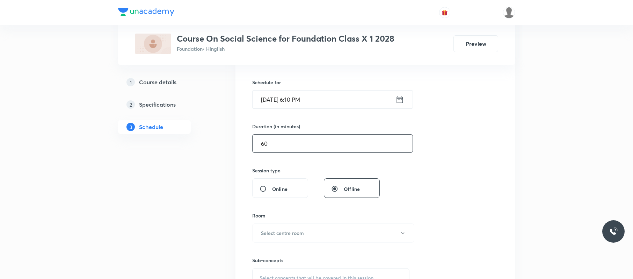
scroll to position [164, 0]
type input "60"
click at [311, 228] on button "Select centre room" at bounding box center [333, 232] width 162 height 19
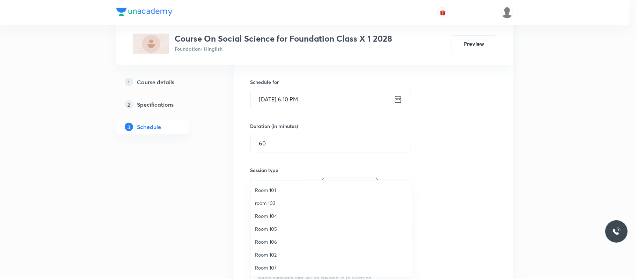
click at [293, 240] on span "Room 106" at bounding box center [331, 241] width 153 height 7
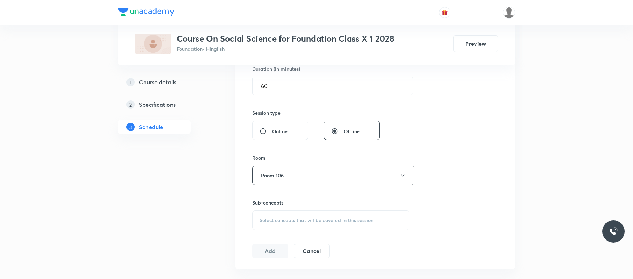
scroll to position [222, 0]
click at [329, 220] on span "Select concepts that wil be covered in this session" at bounding box center [316, 219] width 114 height 6
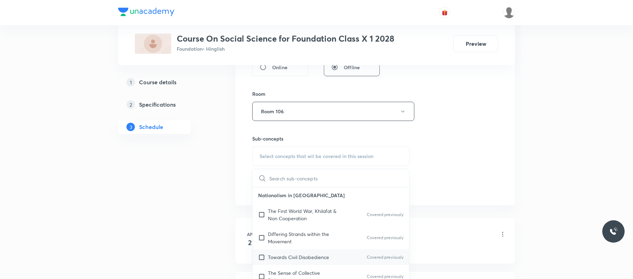
scroll to position [285, 0]
click at [322, 253] on div "Towards Civil Disobedience Covered previously" at bounding box center [330, 257] width 156 height 16
checkbox input "true"
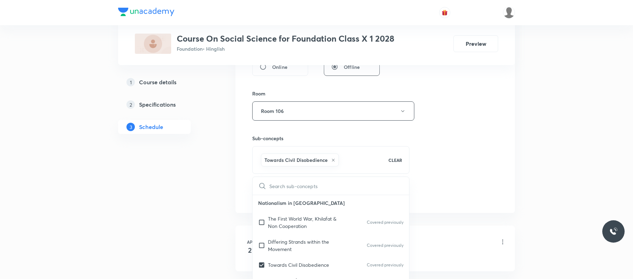
drag, startPoint x: 463, startPoint y: 154, endPoint x: 410, endPoint y: 170, distance: 55.7
click at [463, 154] on div "Session 41 Live class Session title 11/99 Agriculture ​ Schedule for Aug 30, 20…" at bounding box center [375, 34] width 246 height 336
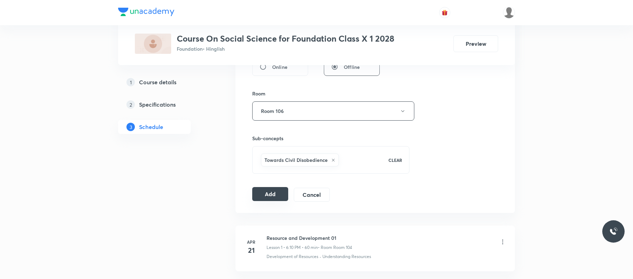
click at [273, 193] on button "Add" at bounding box center [270, 194] width 36 height 14
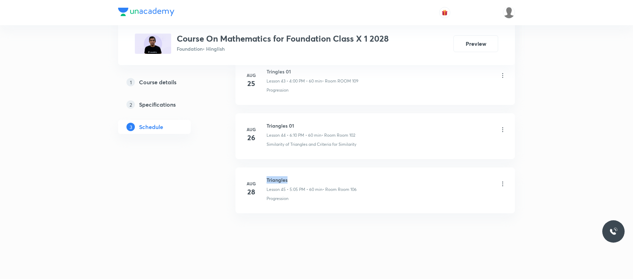
drag, startPoint x: 293, startPoint y: 174, endPoint x: 265, endPoint y: 168, distance: 29.2
click at [265, 168] on li "[DATE] Triangles Lesson 45 • 5:05 PM • 60 min • Room Room 106 Progression" at bounding box center [374, 190] width 279 height 46
copy h6 "Triangles"
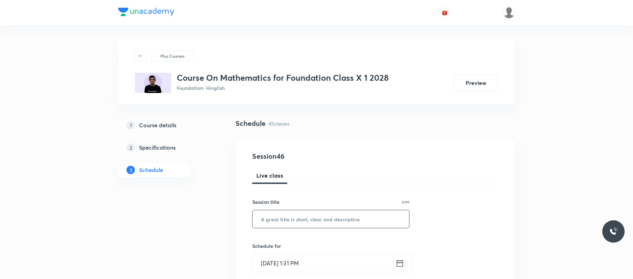
click at [337, 214] on input "text" at bounding box center [330, 219] width 156 height 18
paste input "Triangles"
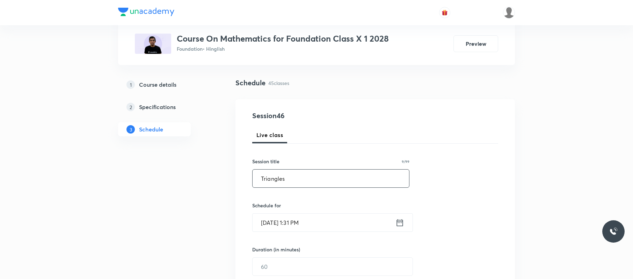
type input "Triangles"
click at [344, 214] on input "[DATE] 1:31 PM" at bounding box center [323, 222] width 143 height 18
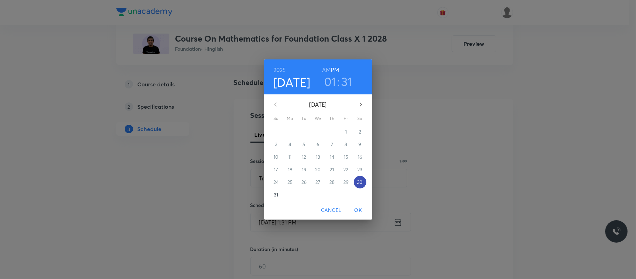
click at [362, 178] on p "30" at bounding box center [360, 181] width 6 height 7
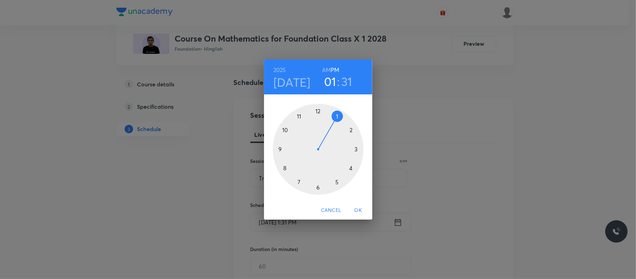
click at [336, 181] on div at bounding box center [318, 149] width 91 height 91
click at [340, 115] on div at bounding box center [318, 149] width 91 height 91
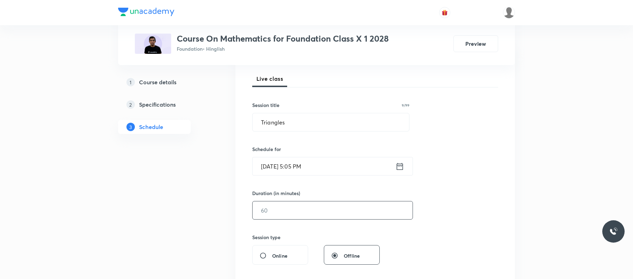
scroll to position [97, 0]
click at [302, 211] on input "text" at bounding box center [332, 210] width 160 height 18
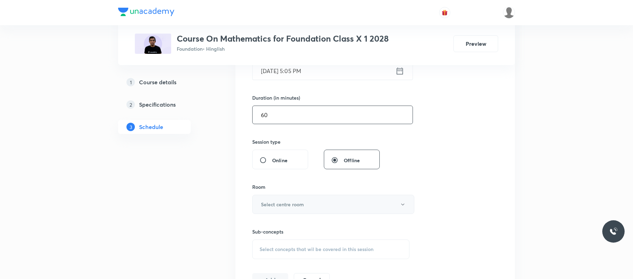
scroll to position [193, 0]
type input "60"
click at [291, 203] on h6 "Select centre room" at bounding box center [282, 203] width 43 height 7
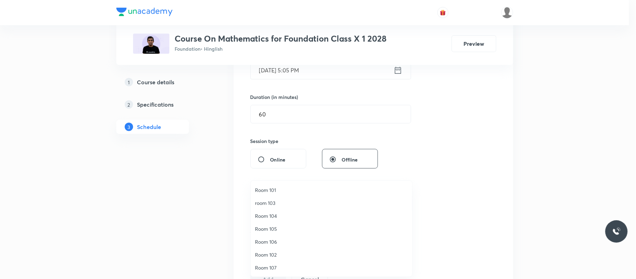
click at [278, 238] on span "Room 106" at bounding box center [331, 241] width 153 height 7
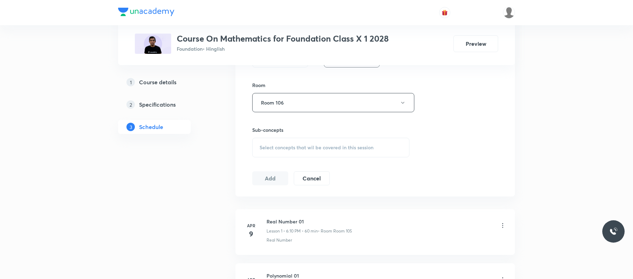
scroll to position [295, 0]
click at [341, 147] on span "Select concepts that wil be covered in this session" at bounding box center [316, 146] width 114 height 6
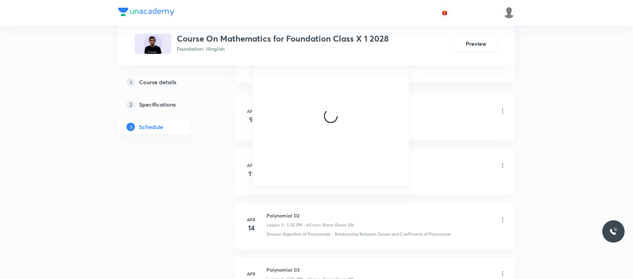
scroll to position [408, 0]
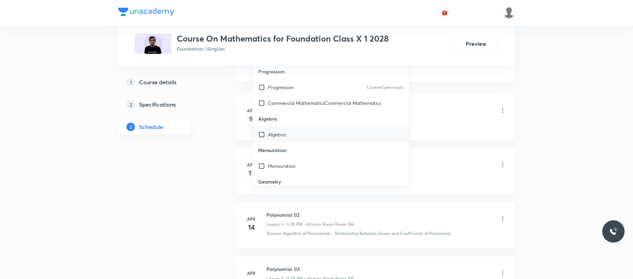
click at [316, 138] on div "Algebra" at bounding box center [330, 134] width 156 height 16
checkbox input "true"
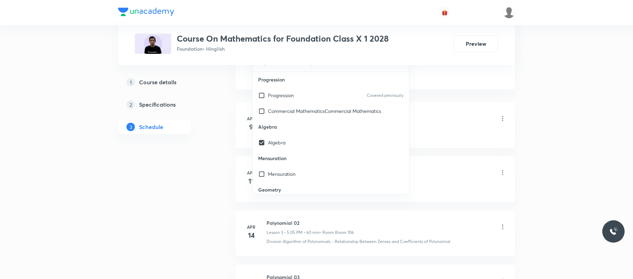
scroll to position [336, 0]
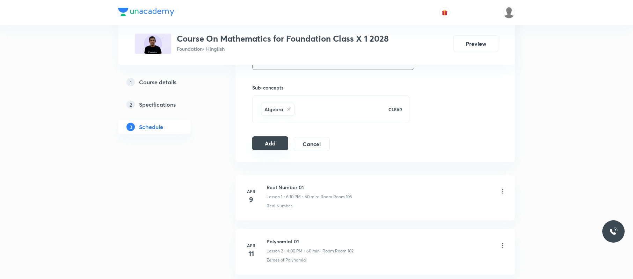
click at [280, 145] on button "Add" at bounding box center [270, 143] width 36 height 14
